Goal: Task Accomplishment & Management: Use online tool/utility

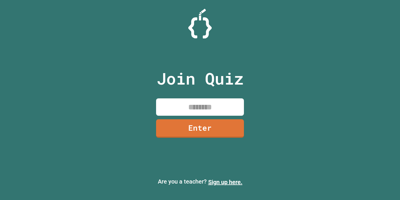
click at [225, 105] on input at bounding box center [200, 106] width 88 height 17
type input "********"
click at [224, 128] on link "Enter" at bounding box center [200, 127] width 89 height 19
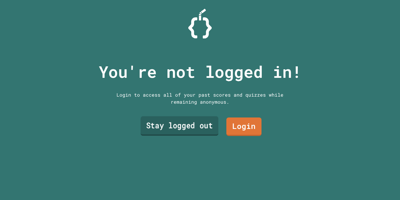
click at [200, 124] on link "Stay logged out" at bounding box center [180, 125] width 78 height 19
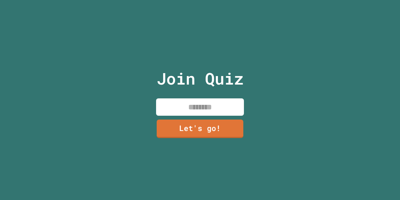
click at [204, 105] on input at bounding box center [200, 106] width 88 height 17
type input "*"
type input "*******"
click at [205, 125] on link "Let's go!" at bounding box center [200, 127] width 88 height 19
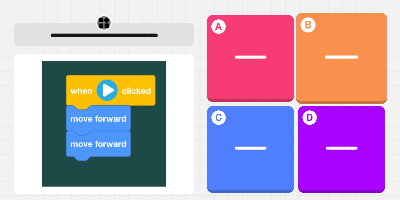
click at [327, 58] on span "**********" at bounding box center [342, 56] width 34 height 5
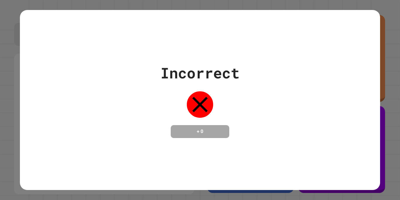
click at [200, 115] on div at bounding box center [199, 104] width 29 height 29
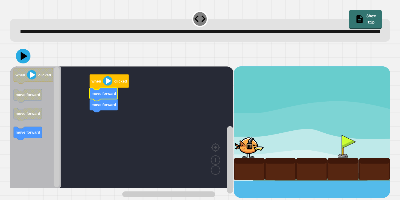
click at [107, 86] on image "Blockly Workspace" at bounding box center [107, 80] width 9 height 9
click at [106, 86] on image "Blockly Workspace" at bounding box center [107, 80] width 9 height 9
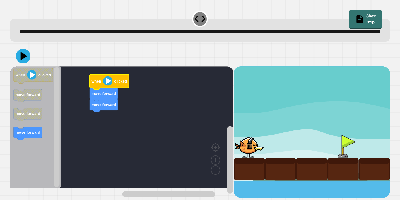
click at [106, 86] on image "Blockly Workspace" at bounding box center [107, 80] width 9 height 9
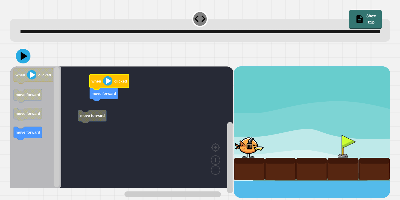
click at [110, 86] on image "Blockly Workspace" at bounding box center [107, 80] width 9 height 9
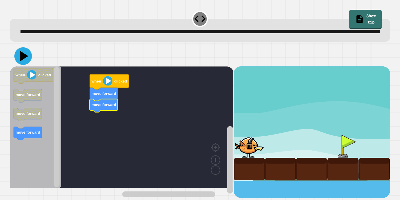
click at [26, 61] on icon at bounding box center [24, 56] width 8 height 10
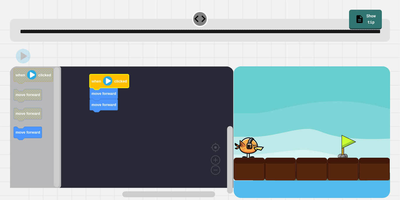
click at [105, 86] on image "Blockly Workspace" at bounding box center [107, 80] width 9 height 9
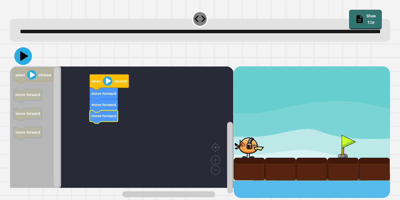
click at [23, 65] on icon at bounding box center [23, 56] width 18 height 18
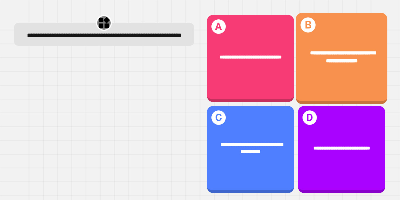
click at [353, 68] on div "**********" at bounding box center [341, 56] width 91 height 35
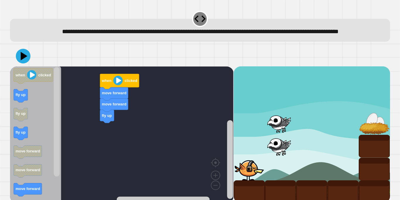
scroll to position [15, 0]
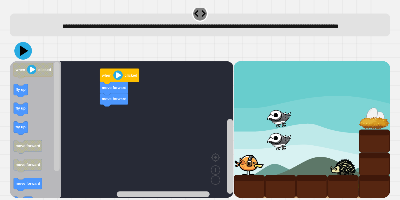
click at [21, 52] on icon at bounding box center [23, 51] width 18 height 18
click at [19, 44] on icon at bounding box center [23, 51] width 18 height 18
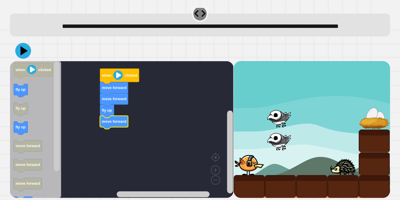
click at [24, 52] on icon at bounding box center [24, 50] width 7 height 9
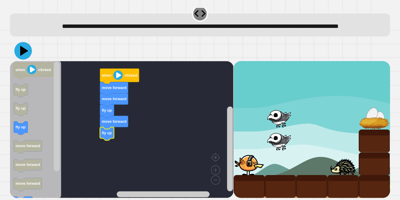
click at [22, 52] on icon at bounding box center [24, 51] width 8 height 10
click at [98, 146] on div "move forward fly up move forward fly up move forward when clicked when clicked …" at bounding box center [122, 129] width 224 height 137
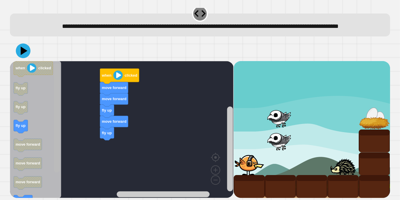
click at [54, 111] on rect "Blockly Workspace" at bounding box center [57, 117] width 6 height 109
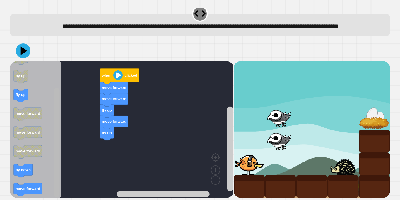
click at [55, 139] on rect "Blockly Workspace" at bounding box center [57, 142] width 6 height 109
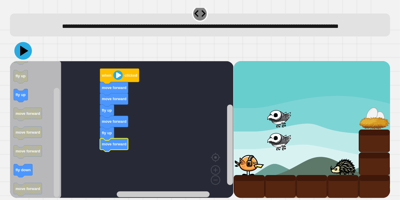
click at [19, 52] on icon at bounding box center [23, 51] width 18 height 18
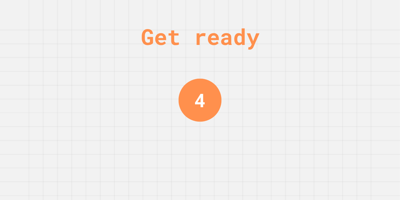
scroll to position [0, 0]
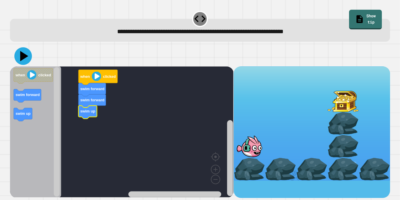
click at [27, 57] on icon at bounding box center [23, 56] width 18 height 18
click at [22, 52] on icon at bounding box center [23, 56] width 18 height 18
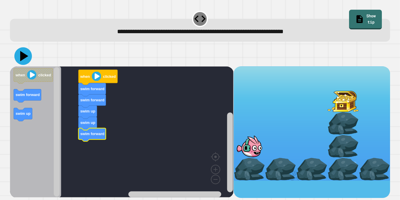
click at [23, 58] on icon at bounding box center [24, 56] width 8 height 10
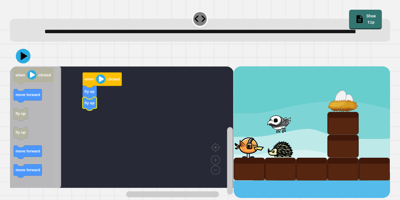
click at [56, 116] on rect "Blockly Workspace" at bounding box center [57, 127] width 6 height 120
click at [55, 130] on div "when clicked fly up fly up when clicked move forward fly up fly up move forward…" at bounding box center [122, 131] width 224 height 131
click at [54, 130] on rect "Blockly Workspace" at bounding box center [57, 127] width 6 height 120
click at [57, 132] on rect "Blockly Workspace" at bounding box center [57, 127] width 6 height 120
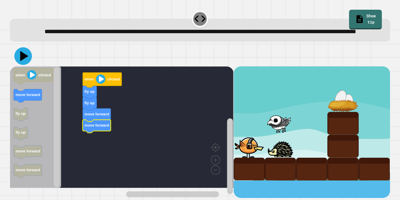
click at [23, 61] on icon at bounding box center [24, 56] width 8 height 10
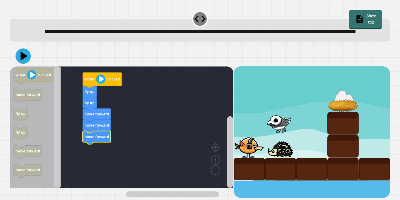
click at [26, 64] on icon at bounding box center [23, 55] width 15 height 15
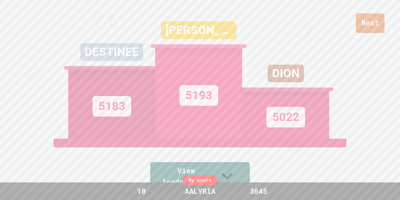
click at [375, 32] on link "Next" at bounding box center [370, 22] width 29 height 19
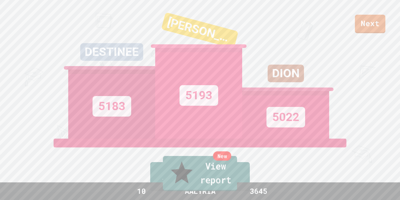
click at [229, 183] on link "New View report" at bounding box center [200, 173] width 74 height 35
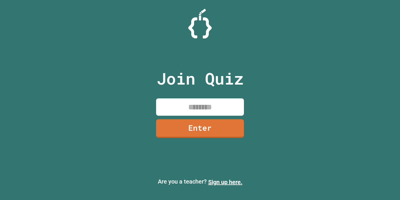
click at [229, 105] on input at bounding box center [200, 106] width 88 height 17
type input "********"
click at [221, 133] on link "Enter" at bounding box center [200, 127] width 87 height 19
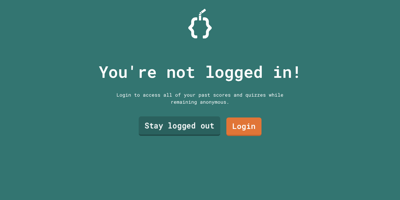
click at [190, 122] on link "Stay logged out" at bounding box center [180, 125] width 82 height 19
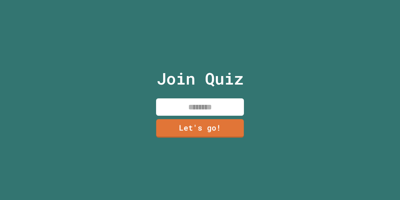
click at [188, 110] on input at bounding box center [200, 106] width 88 height 17
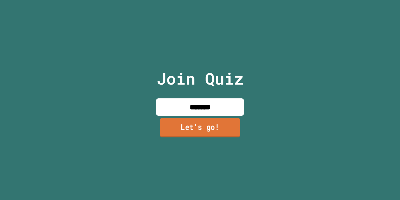
type input "*******"
click at [193, 127] on link "Let's go!" at bounding box center [200, 127] width 86 height 19
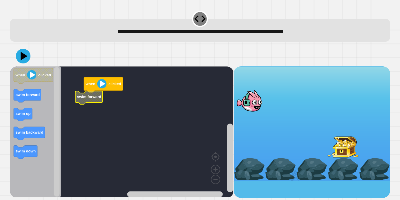
click at [27, 89] on icon "Blockly Workspace" at bounding box center [35, 131] width 51 height 131
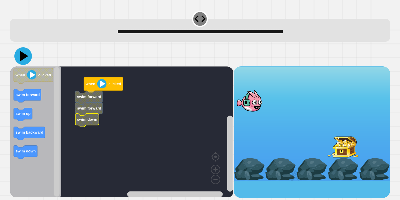
click at [22, 56] on icon at bounding box center [24, 56] width 8 height 10
click at [23, 55] on icon at bounding box center [24, 56] width 8 height 10
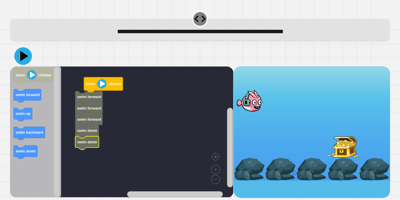
click at [24, 56] on icon at bounding box center [24, 56] width 8 height 10
click at [25, 56] on icon at bounding box center [24, 56] width 8 height 10
click at [25, 54] on icon at bounding box center [23, 56] width 18 height 18
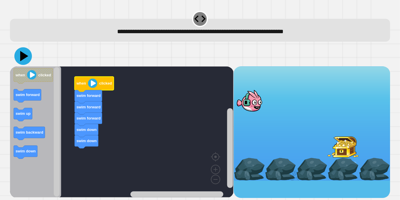
click at [22, 58] on icon at bounding box center [24, 56] width 8 height 10
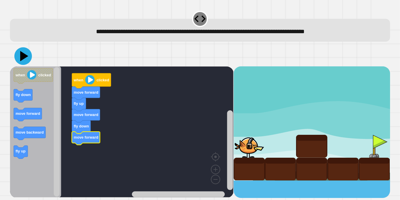
click at [23, 50] on icon at bounding box center [23, 56] width 18 height 18
click at [24, 60] on icon at bounding box center [23, 56] width 18 height 18
click at [25, 57] on icon at bounding box center [24, 56] width 8 height 10
click at [27, 58] on icon at bounding box center [23, 56] width 18 height 18
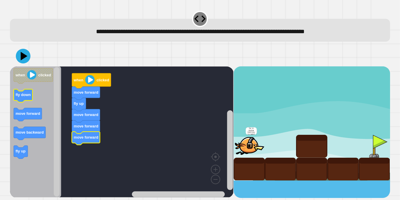
click at [29, 101] on rect "Blockly Workspace" at bounding box center [23, 95] width 19 height 13
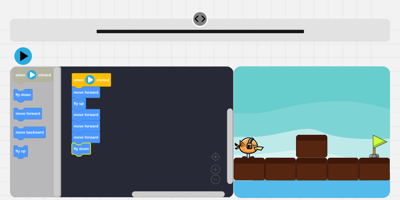
click at [17, 54] on icon at bounding box center [23, 56] width 18 height 18
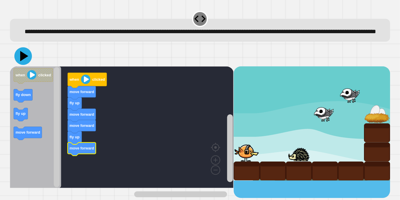
click at [20, 62] on icon at bounding box center [23, 56] width 18 height 18
click at [25, 65] on icon at bounding box center [23, 56] width 18 height 18
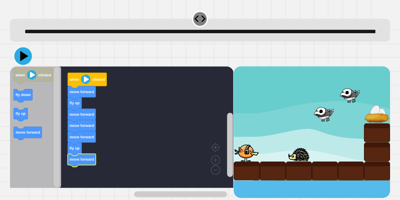
click at [21, 60] on icon at bounding box center [23, 56] width 18 height 18
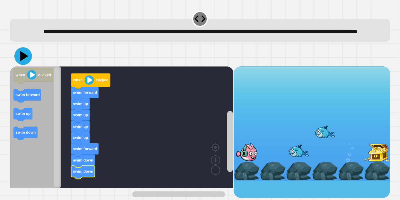
click at [23, 61] on icon at bounding box center [24, 56] width 8 height 10
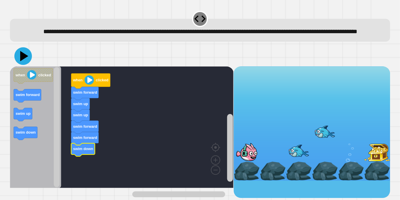
click at [24, 65] on icon at bounding box center [23, 56] width 18 height 18
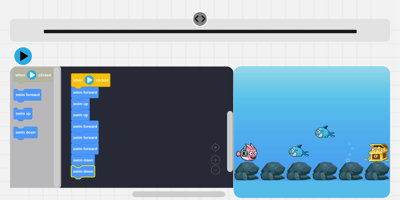
click at [19, 65] on icon at bounding box center [23, 56] width 18 height 18
click at [20, 65] on icon at bounding box center [23, 56] width 18 height 18
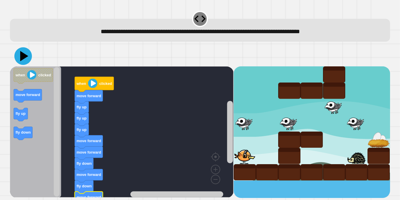
click at [24, 59] on icon at bounding box center [23, 56] width 18 height 18
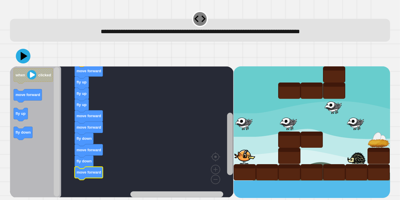
click at [229, 151] on rect "Blockly Workspace" at bounding box center [230, 144] width 6 height 62
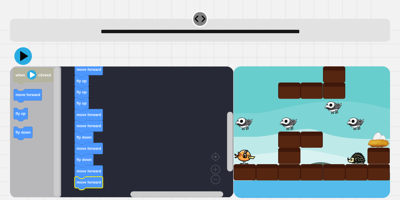
click at [21, 50] on icon at bounding box center [23, 56] width 18 height 18
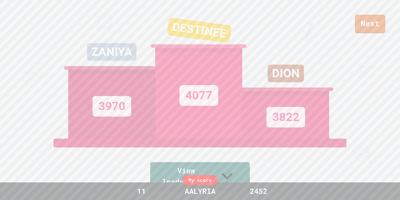
click at [377, 35] on div "Next ZANIYA 3970 DESTINEE 4077 [PERSON_NAME] 3822 View leaderboard" at bounding box center [200, 100] width 400 height 200
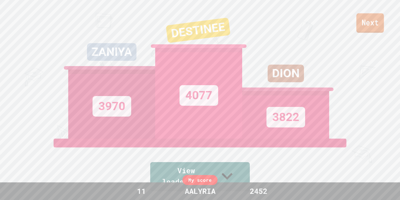
click at [374, 26] on link "Next" at bounding box center [371, 22] width 28 height 19
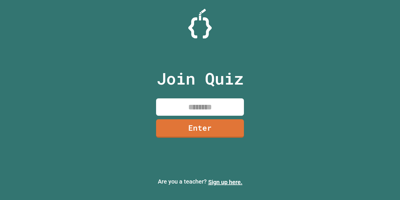
click at [204, 105] on input at bounding box center [200, 106] width 88 height 17
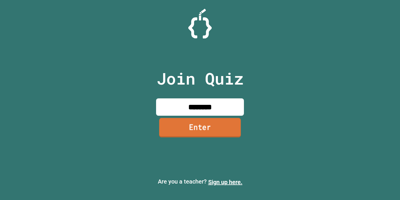
type input "********"
click at [210, 130] on link "Enter" at bounding box center [200, 126] width 82 height 19
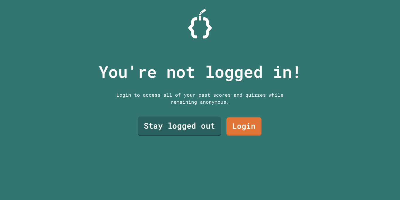
click at [200, 131] on link "Stay logged out" at bounding box center [179, 125] width 83 height 19
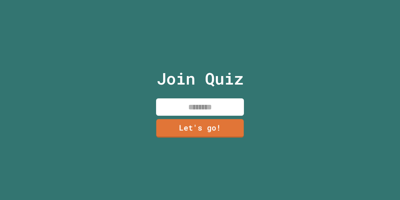
click at [199, 105] on input at bounding box center [200, 106] width 88 height 17
type input "*******"
click at [203, 134] on link "Let's go!" at bounding box center [200, 127] width 85 height 19
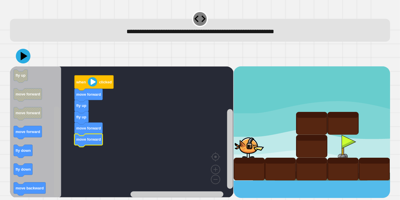
click at [54, 185] on g "Blockly Workspace" at bounding box center [56, 131] width 7 height 129
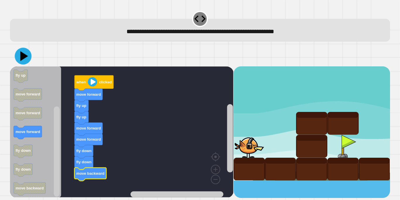
click at [22, 54] on icon at bounding box center [25, 56] width 8 height 10
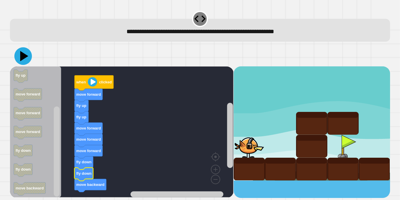
click at [21, 61] on icon at bounding box center [23, 56] width 18 height 18
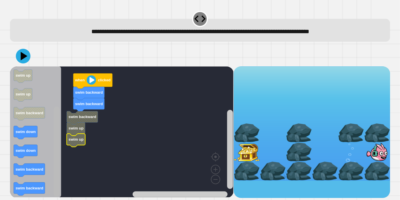
click at [58, 167] on rect "Blockly Workspace" at bounding box center [57, 151] width 6 height 90
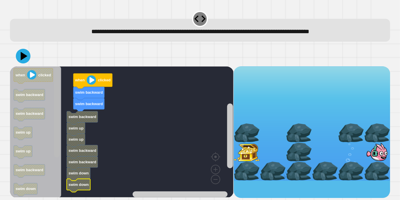
click at [66, 117] on div "when clicked swim backward swim backward swim backward swim up swim up swim bac…" at bounding box center [122, 131] width 224 height 131
click at [50, 38] on div "**********" at bounding box center [200, 104] width 384 height 192
click at [25, 55] on icon at bounding box center [23, 56] width 15 height 15
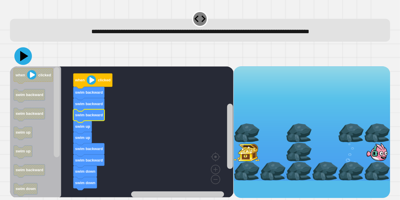
click at [25, 60] on icon at bounding box center [23, 56] width 18 height 18
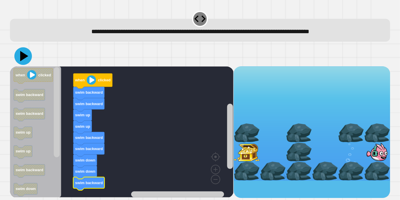
click at [27, 57] on icon at bounding box center [24, 56] width 8 height 10
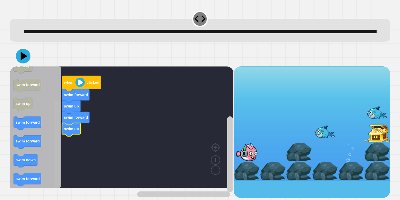
click at [57, 177] on rect "Blockly Workspace" at bounding box center [57, 144] width 6 height 86
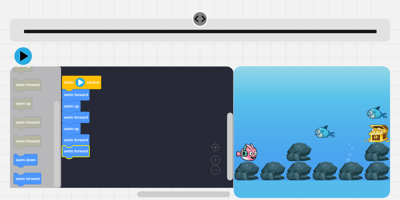
click at [25, 61] on icon at bounding box center [24, 56] width 8 height 10
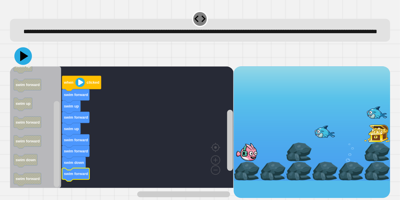
click at [19, 63] on icon at bounding box center [23, 56] width 18 height 18
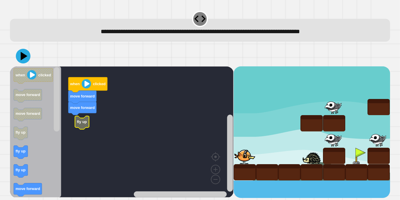
click at [81, 127] on icon "Blockly Workspace" at bounding box center [82, 122] width 14 height 13
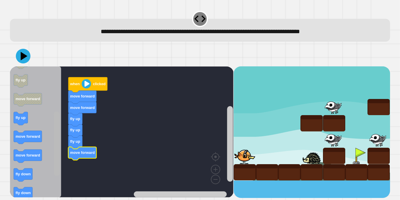
click at [56, 163] on rect "Blockly Workspace" at bounding box center [57, 143] width 6 height 64
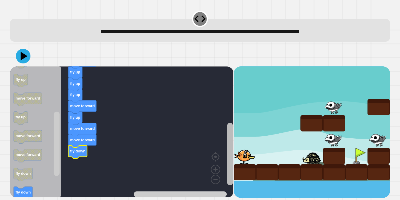
click at [231, 157] on rect "Blockly Workspace" at bounding box center [230, 153] width 6 height 62
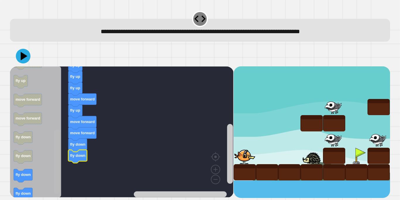
click at [57, 176] on rect "Blockly Workspace" at bounding box center [57, 161] width 6 height 64
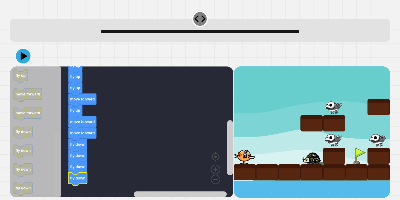
click at [57, 184] on rect "Blockly Workspace" at bounding box center [57, 164] width 6 height 64
click at [19, 56] on icon at bounding box center [23, 56] width 18 height 18
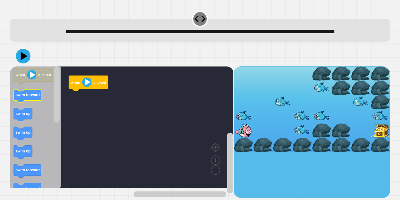
click at [95, 108] on div "when clicked when clicked swim forward swim up swim up swim up swim forward swi…" at bounding box center [122, 131] width 224 height 131
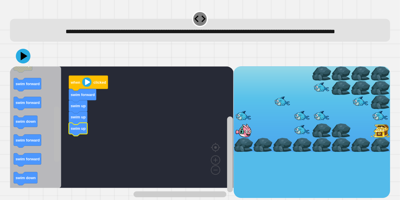
click at [56, 158] on rect "Blockly Workspace" at bounding box center [57, 133] width 6 height 55
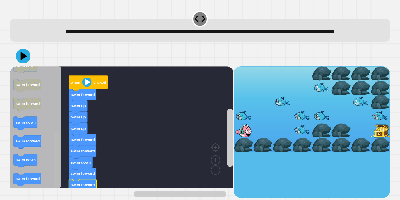
click at [59, 187] on rect "Blockly Workspace" at bounding box center [57, 159] width 6 height 55
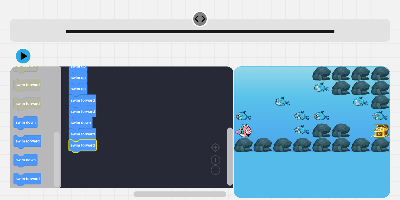
click at [231, 161] on rect "Blockly Workspace" at bounding box center [230, 156] width 6 height 58
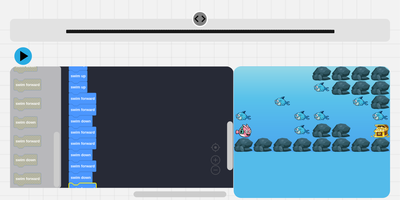
click at [20, 57] on button at bounding box center [23, 56] width 18 height 18
